Goal: Information Seeking & Learning: Learn about a topic

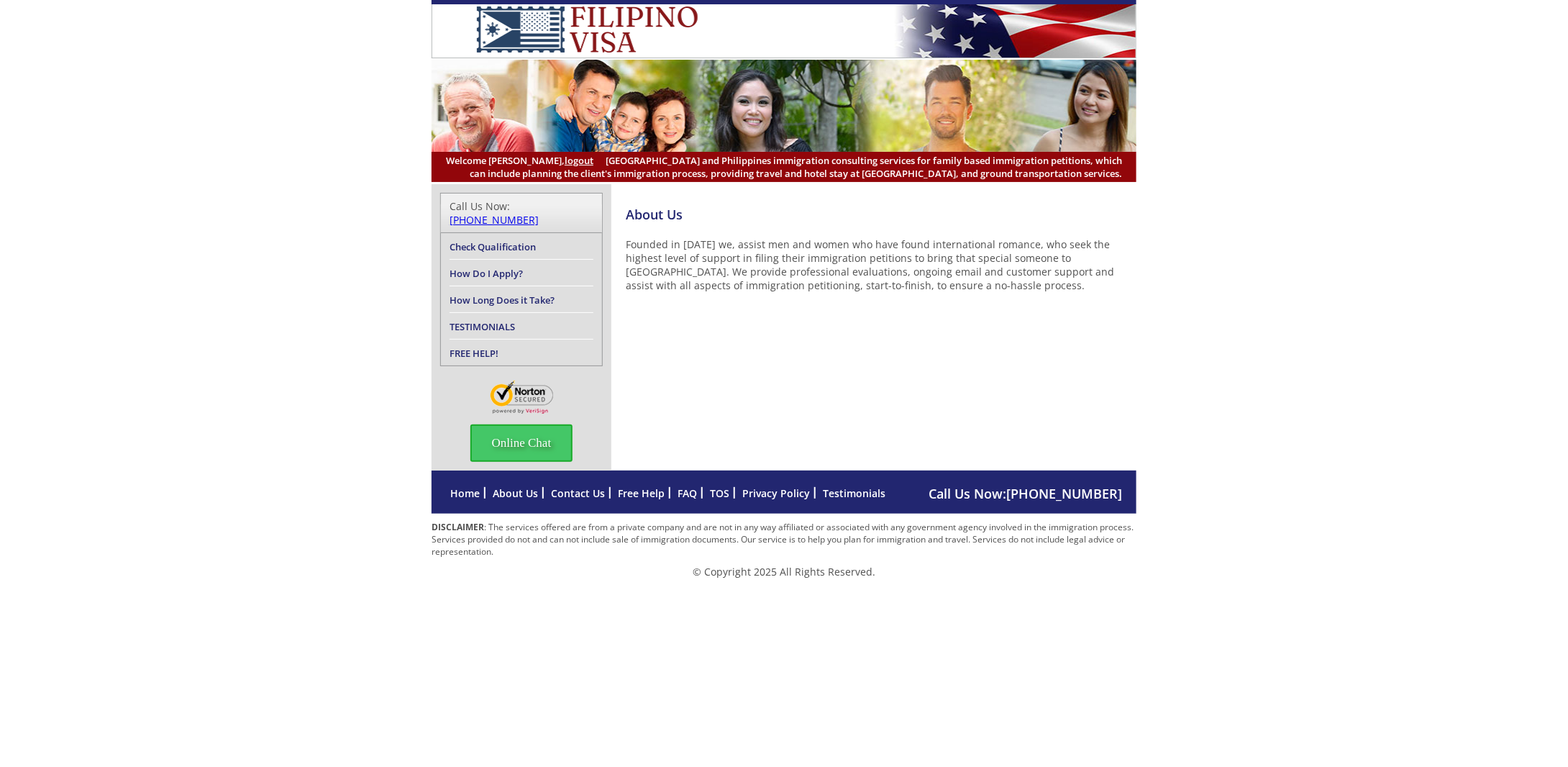
click at [459, 487] on link "Home" at bounding box center [465, 493] width 30 height 13
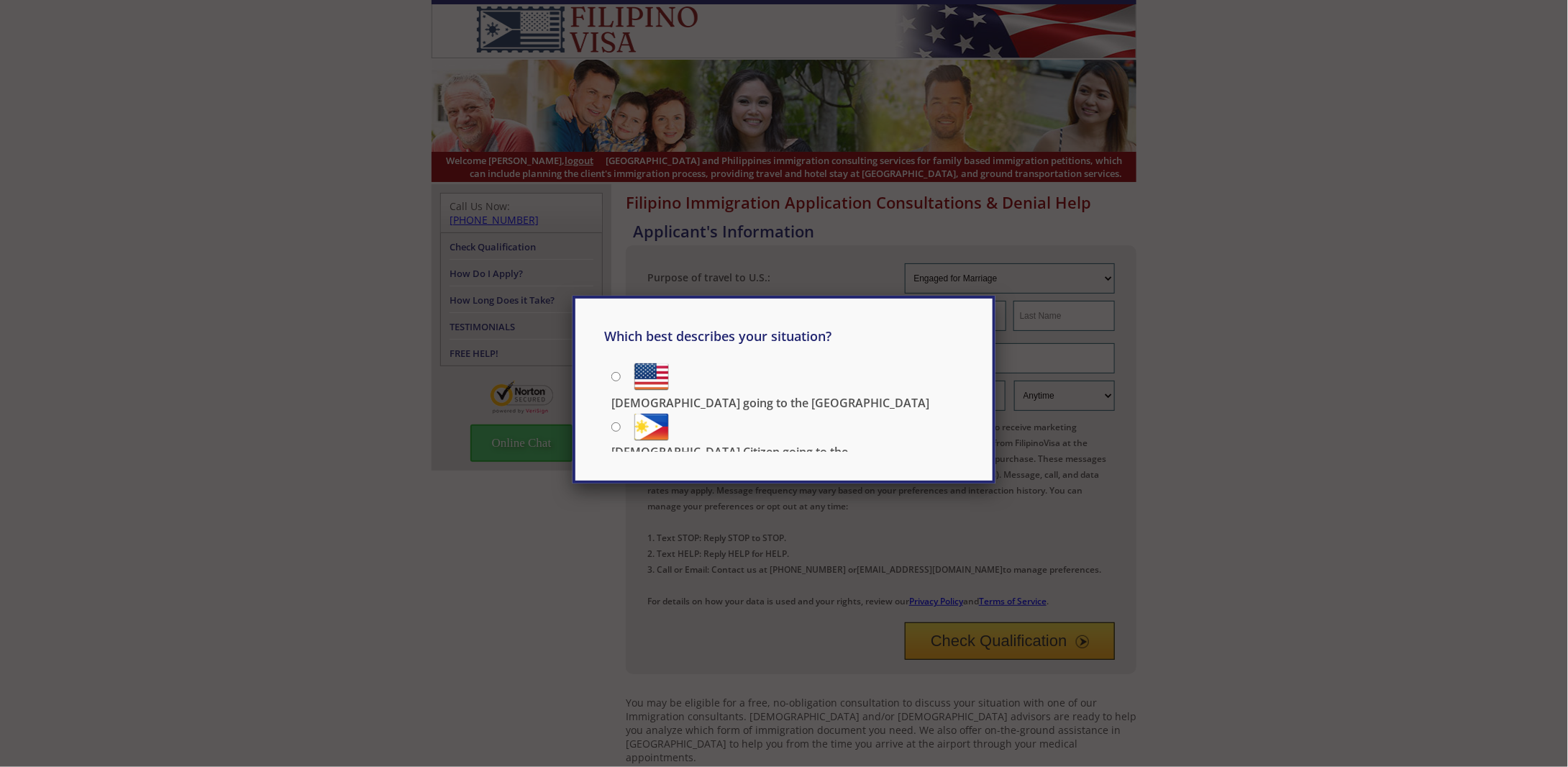
click at [616, 422] on input "US Citizen going to the Philippines" at bounding box center [616, 427] width 9 height 9
radio input "true"
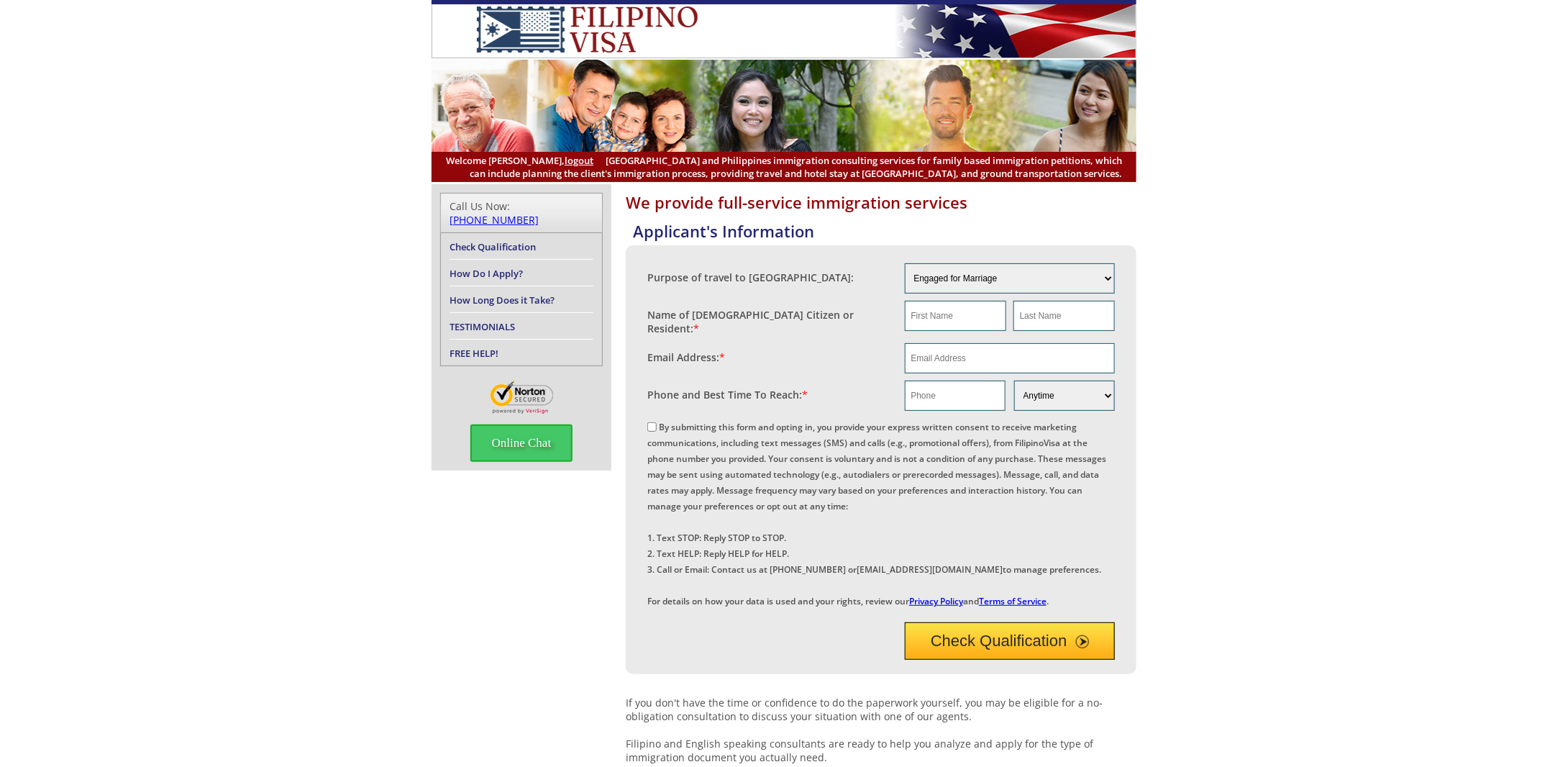
click at [469, 294] on link "How Long Does it Take?" at bounding box center [502, 300] width 105 height 13
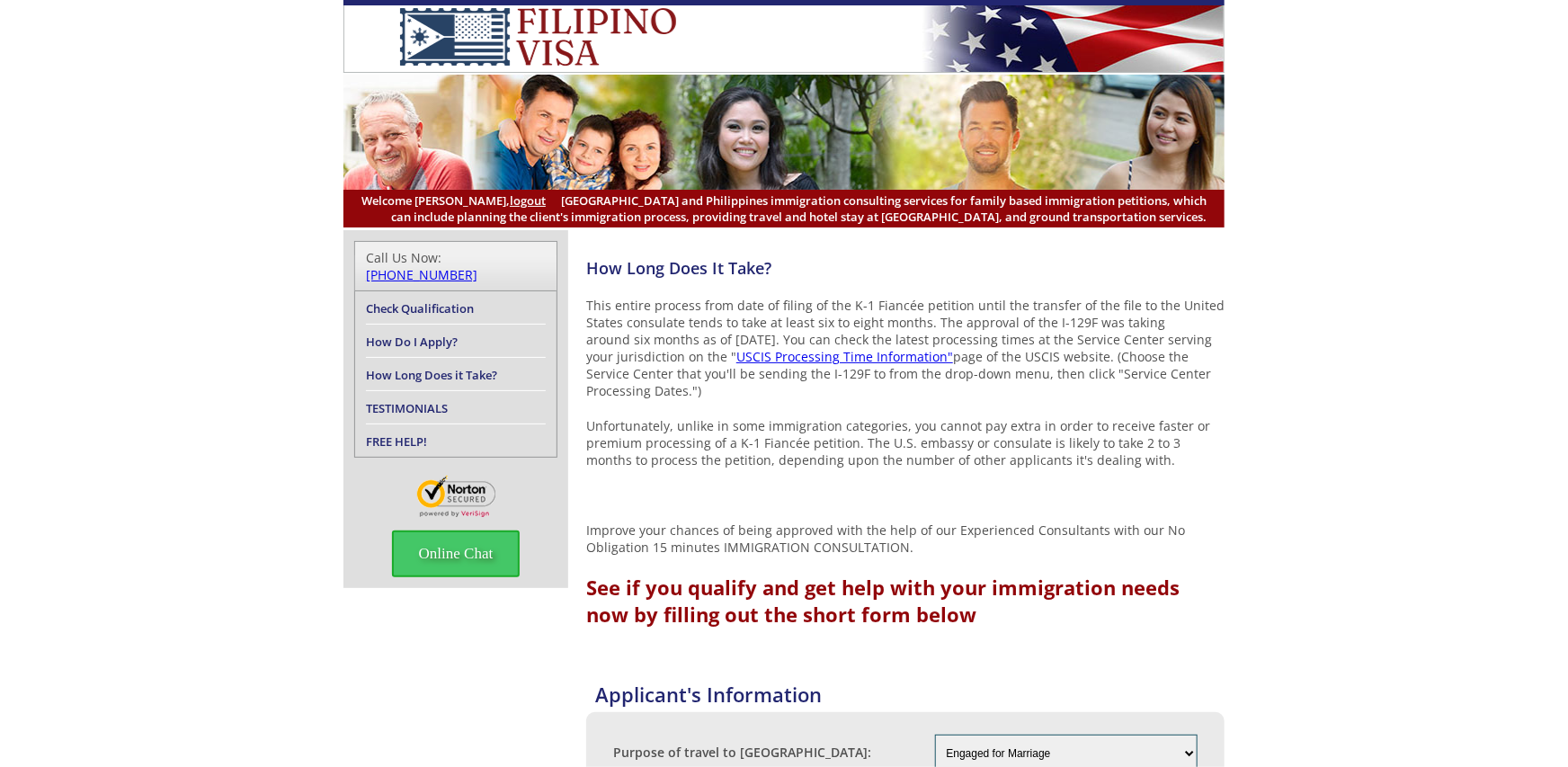
drag, startPoint x: 1828, startPoint y: 4, endPoint x: 1263, endPoint y: 240, distance: 612.3
